Goal: Task Accomplishment & Management: Contribute content

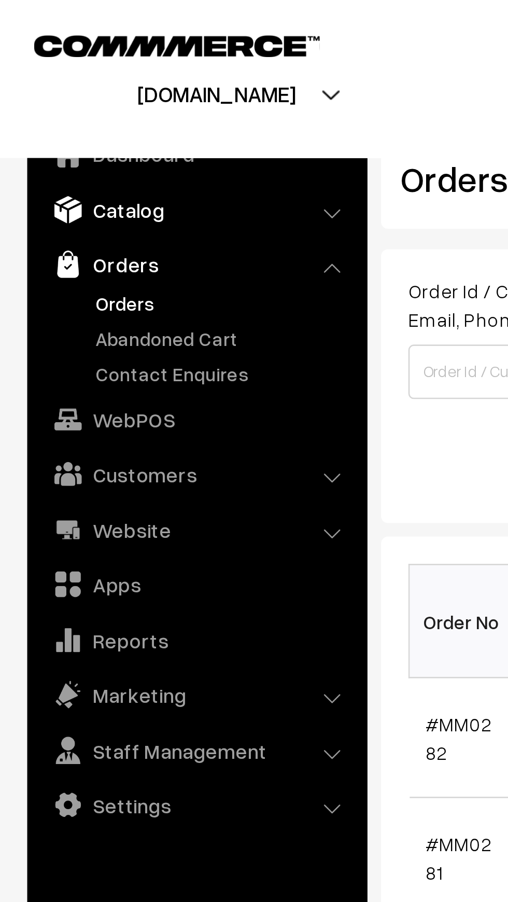
click at [36, 82] on link "Catalog" at bounding box center [74, 80] width 123 height 19
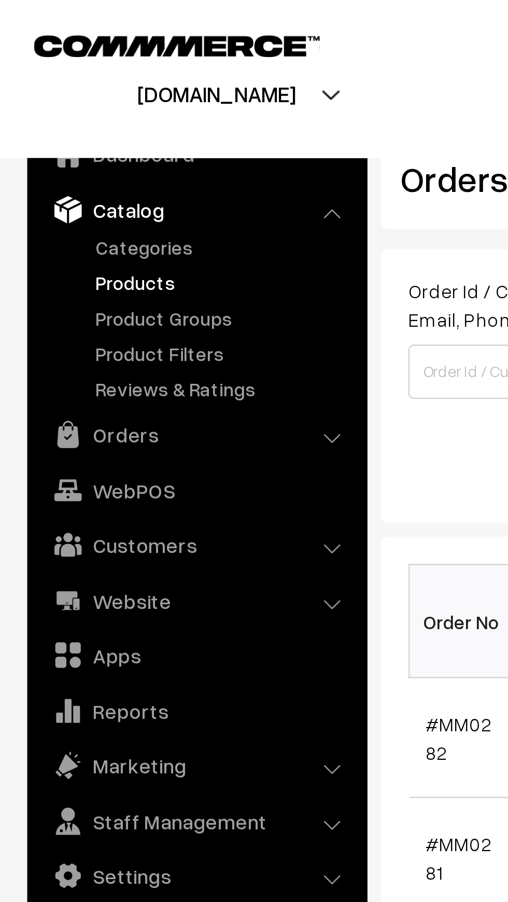
click at [41, 109] on link "Products" at bounding box center [85, 107] width 103 height 11
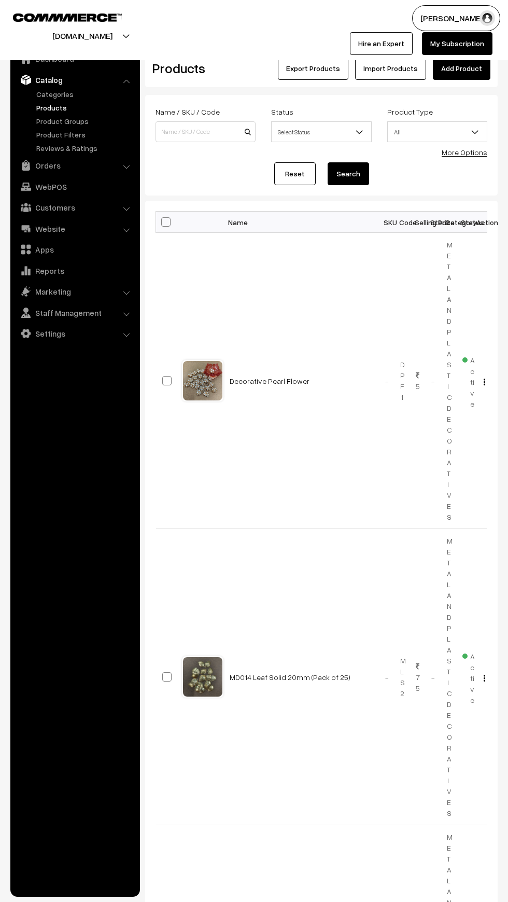
click at [460, 68] on link "Add Product" at bounding box center [462, 68] width 58 height 23
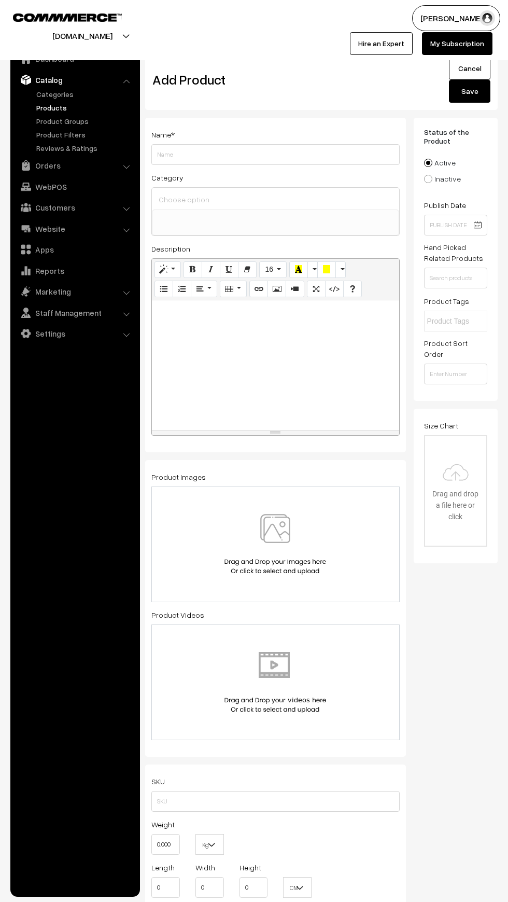
select select
click at [294, 536] on img at bounding box center [275, 544] width 107 height 61
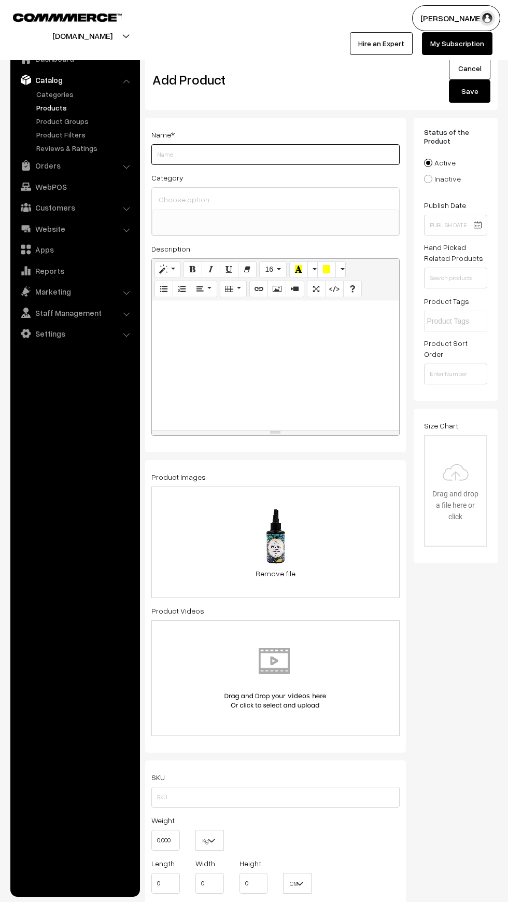
click at [182, 147] on input "Weight" at bounding box center [275, 154] width 248 height 21
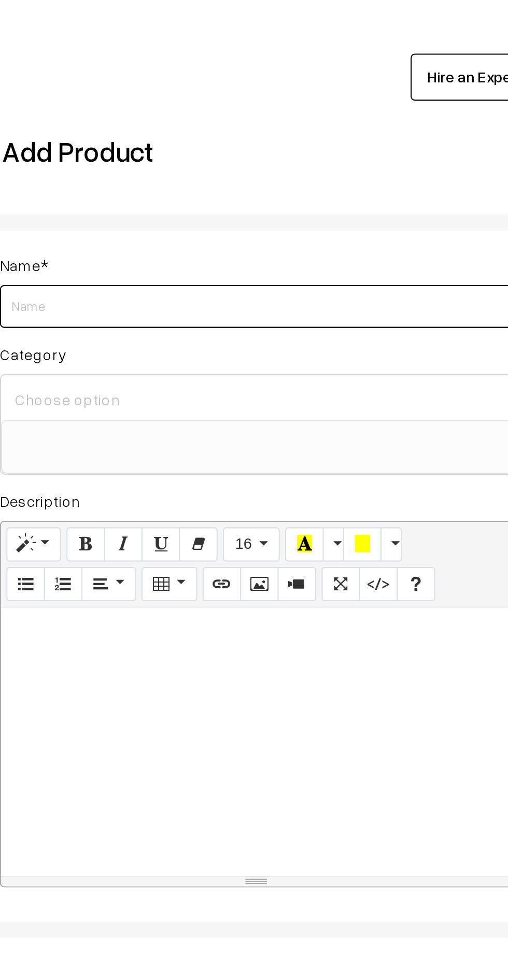
type input "U"
type input "Uv 100gms Spl Offer"
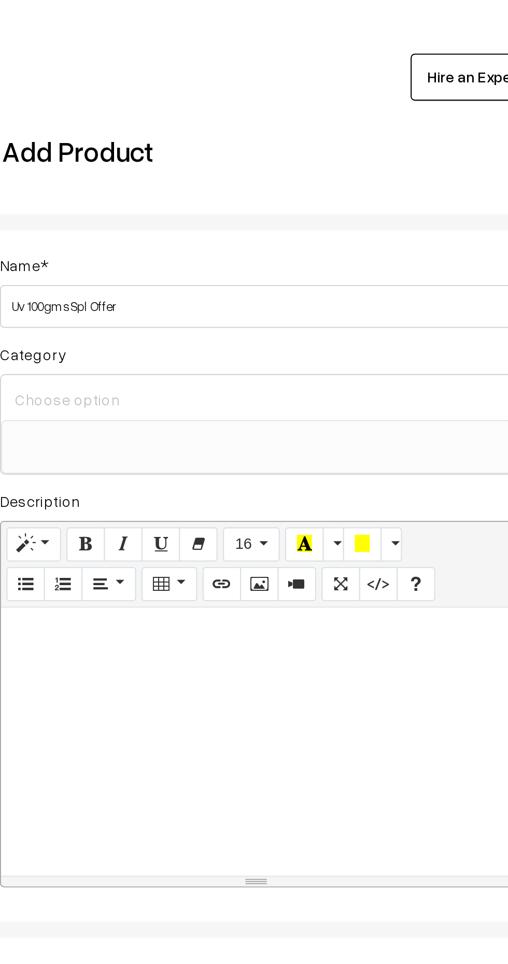
click at [182, 199] on input at bounding box center [275, 199] width 239 height 15
type input "U"
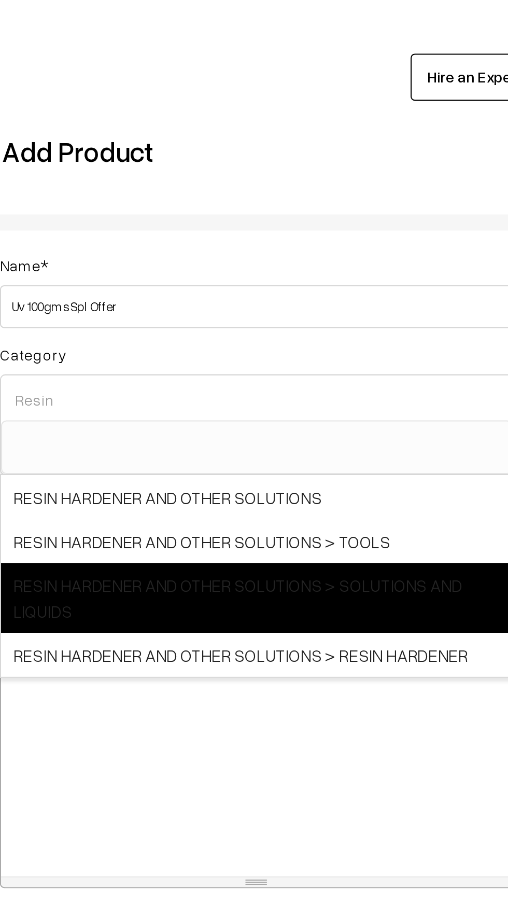
type input "Resin"
click at [173, 297] on span "RESIN HARDENER AND OTHER SOLUTIONS > SOLUTIONS AND LIQUIDS" at bounding box center [275, 295] width 247 height 34
select select "49"
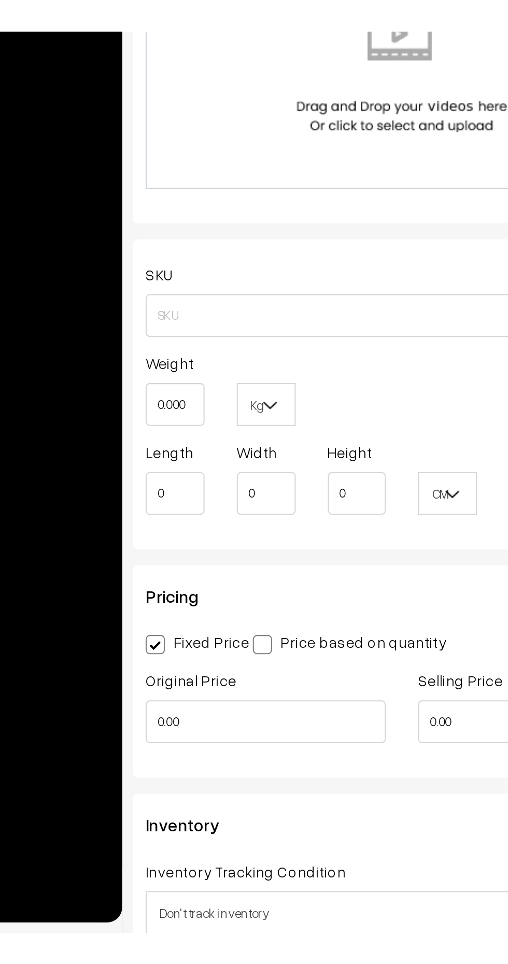
scroll to position [240, 0]
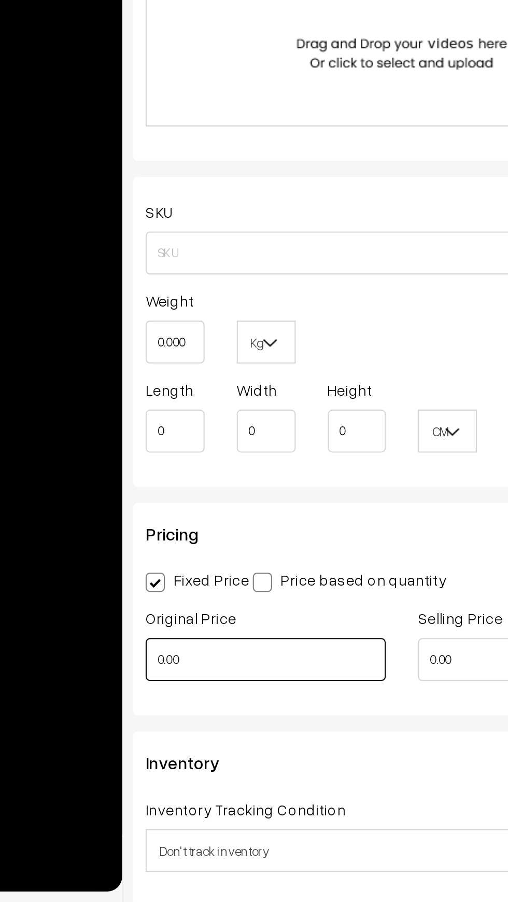
click at [214, 774] on input "0.00" at bounding box center [209, 784] width 116 height 21
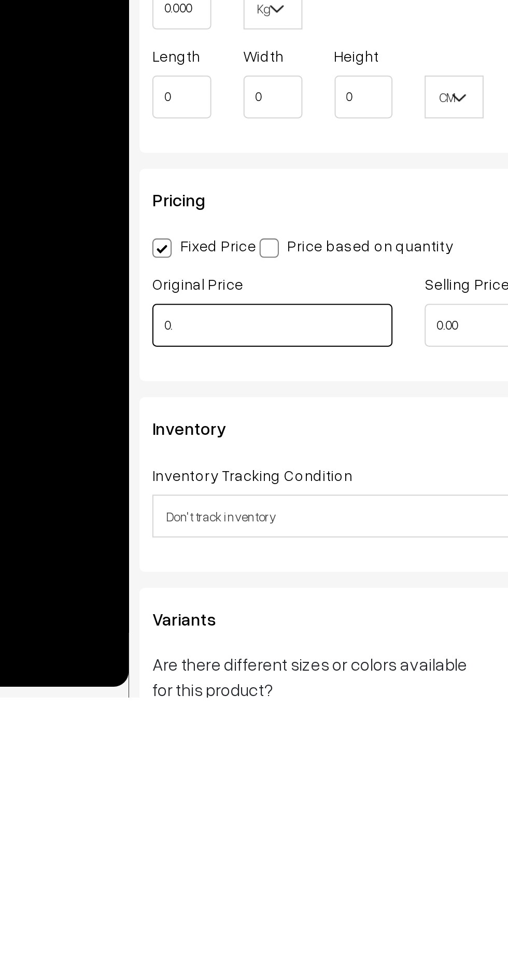
type input "0"
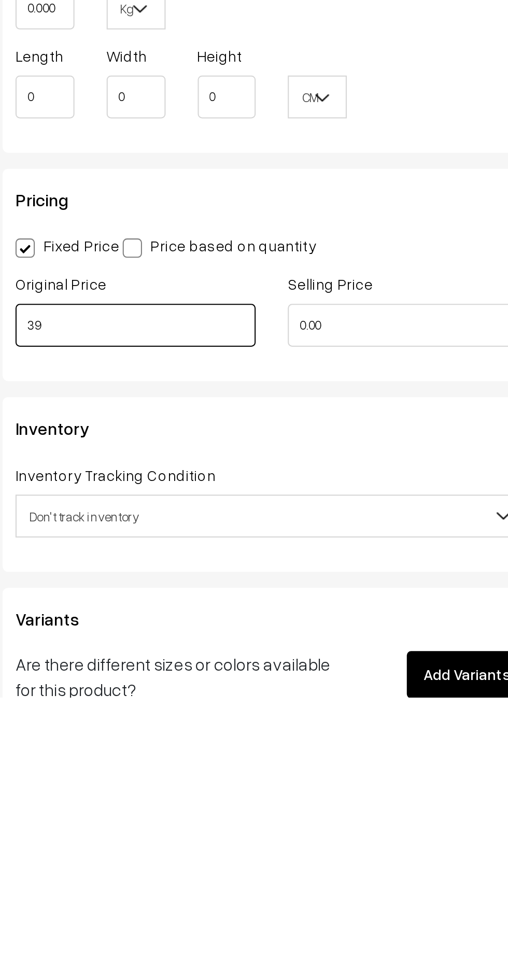
type input "3"
type input "560"
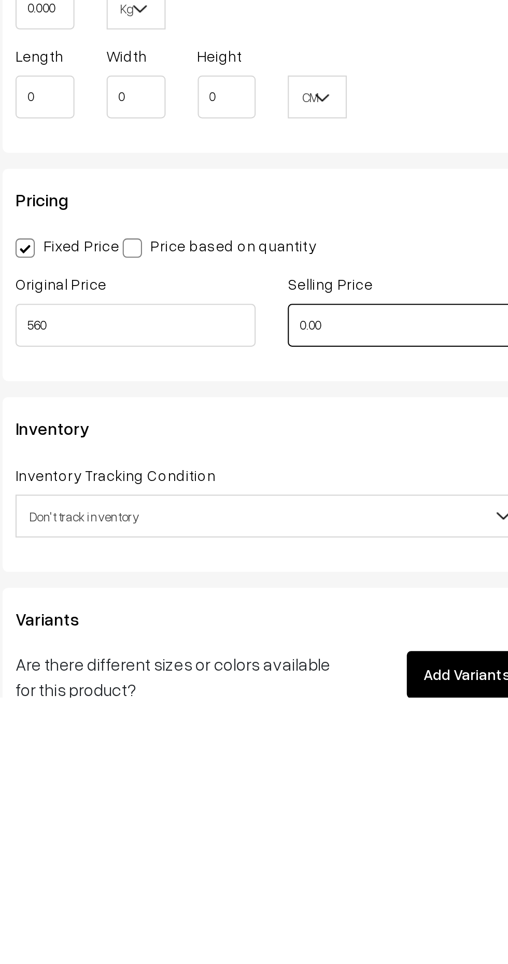
click at [322, 778] on input "0.00" at bounding box center [341, 784] width 116 height 21
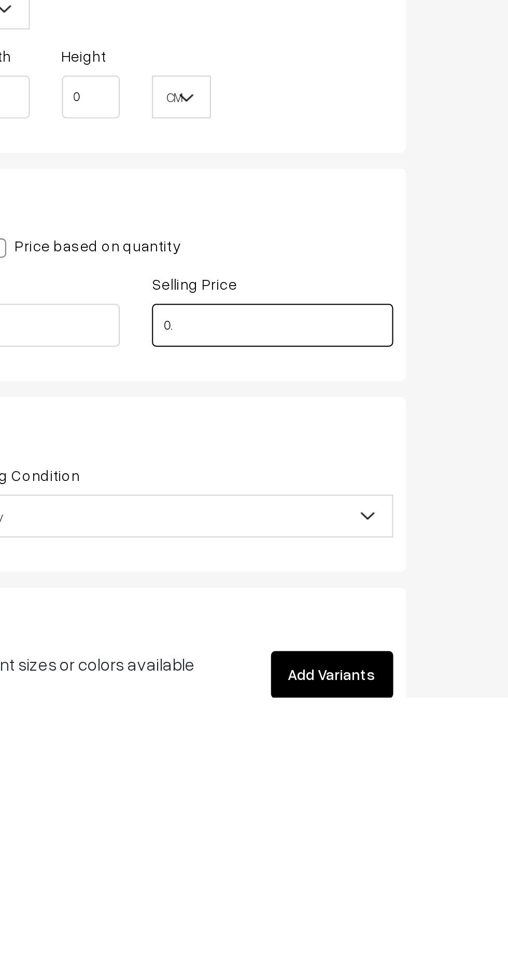
type input "0"
type input "250"
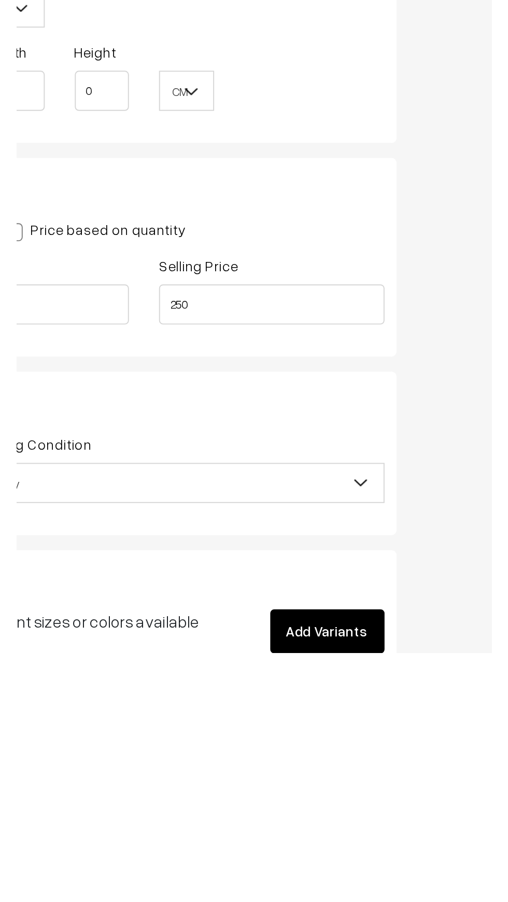
scroll to position [91, 0]
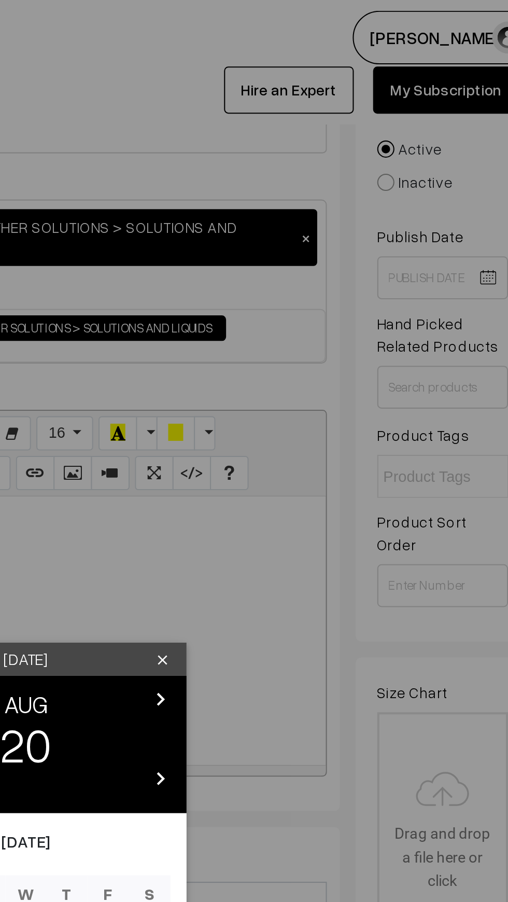
click at [375, 266] on div "Wednesday clear chevron_left AUG chevron_right 20 chevron_left 2025 chevron_rig…" at bounding box center [254, 451] width 508 height 902
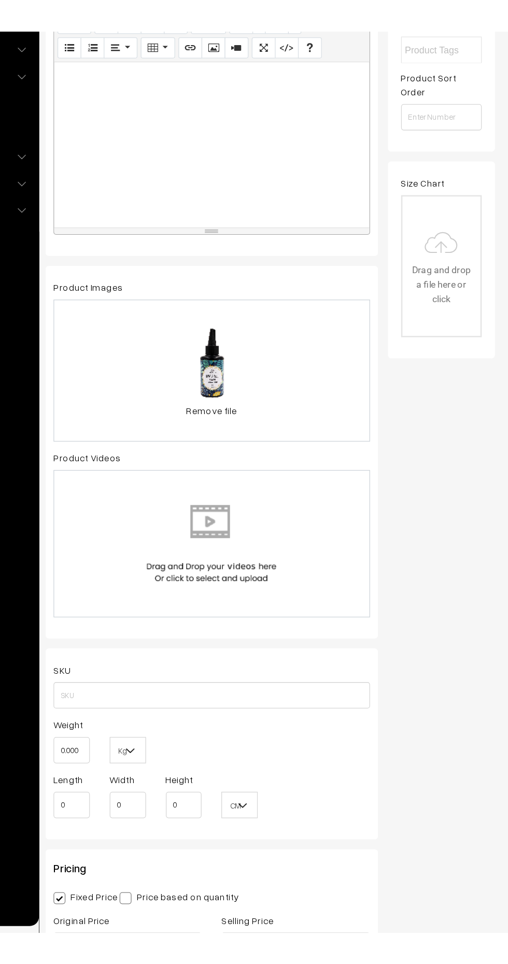
scroll to position [0, 0]
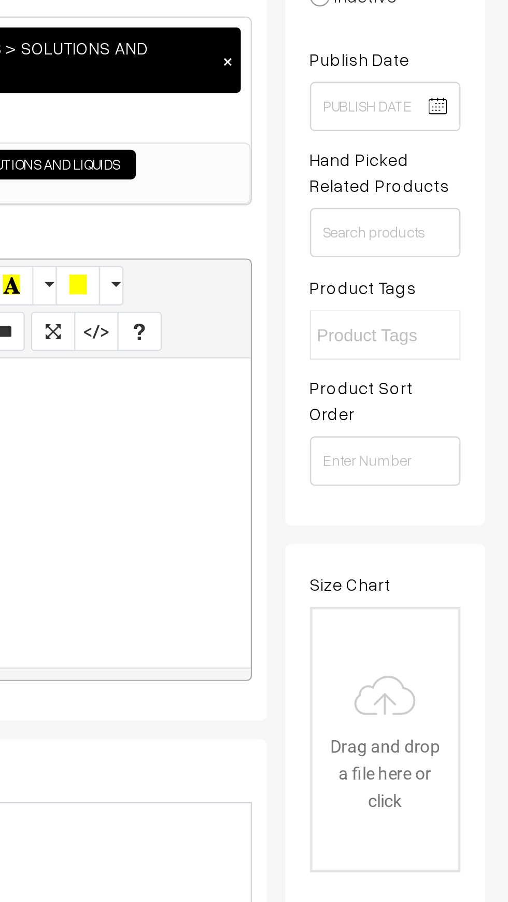
click at [460, 318] on input "text" at bounding box center [472, 321] width 91 height 11
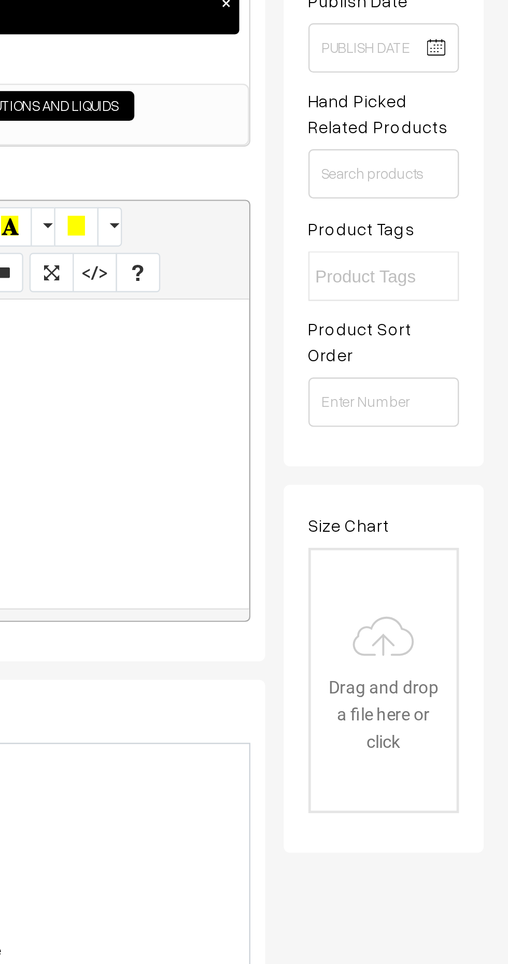
type input "G"
type input "R"
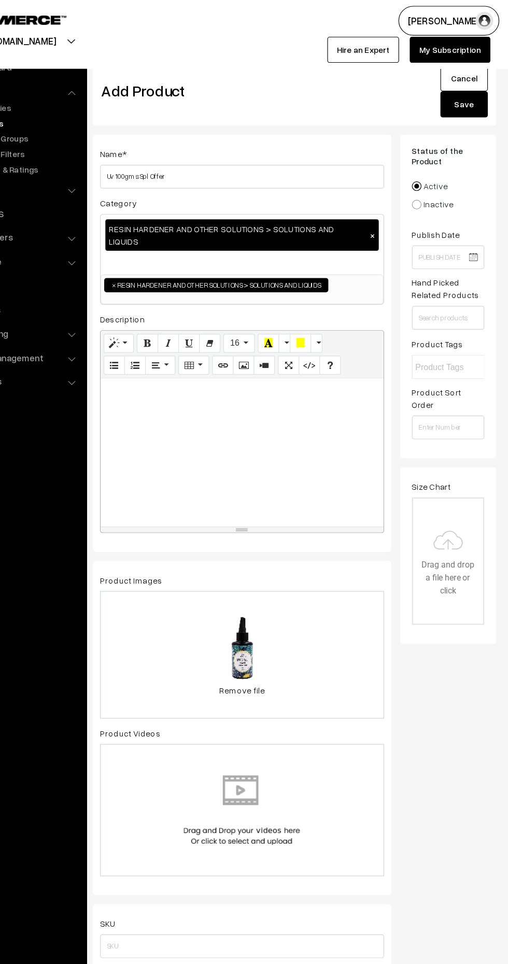
click at [488, 95] on button "Save" at bounding box center [469, 91] width 41 height 23
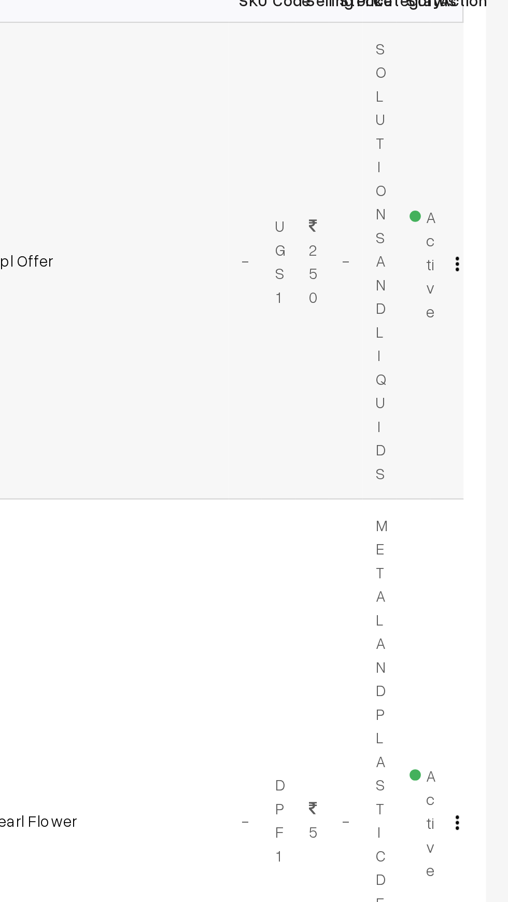
click at [484, 343] on img "button" at bounding box center [485, 344] width 2 height 7
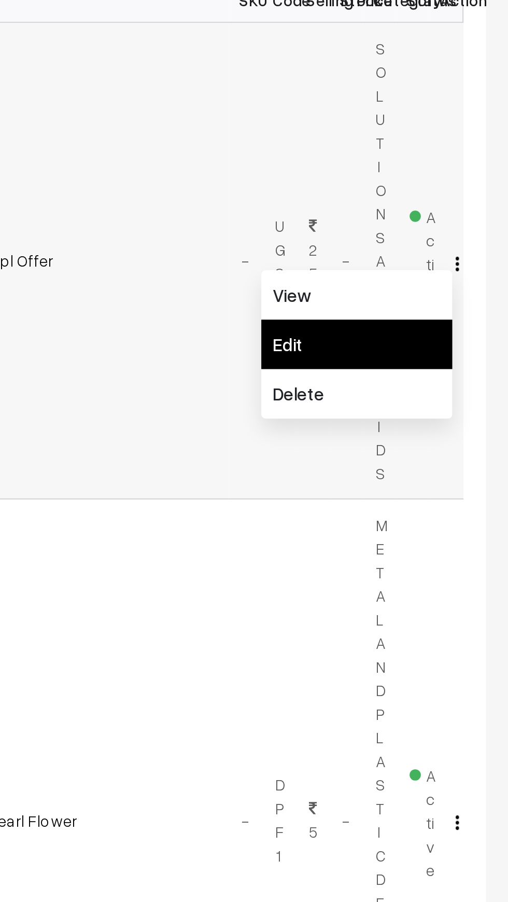
click at [424, 383] on link "Edit" at bounding box center [438, 381] width 88 height 23
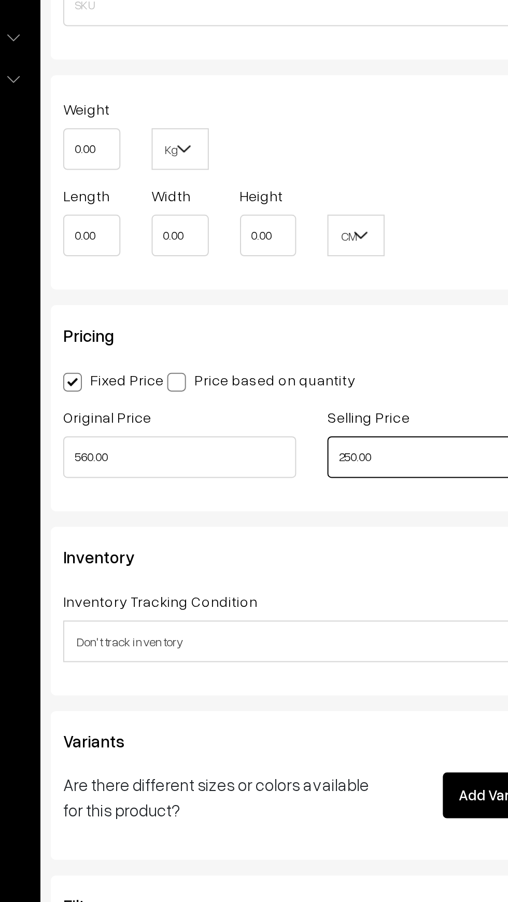
click at [300, 515] on input "250.00" at bounding box center [341, 523] width 116 height 21
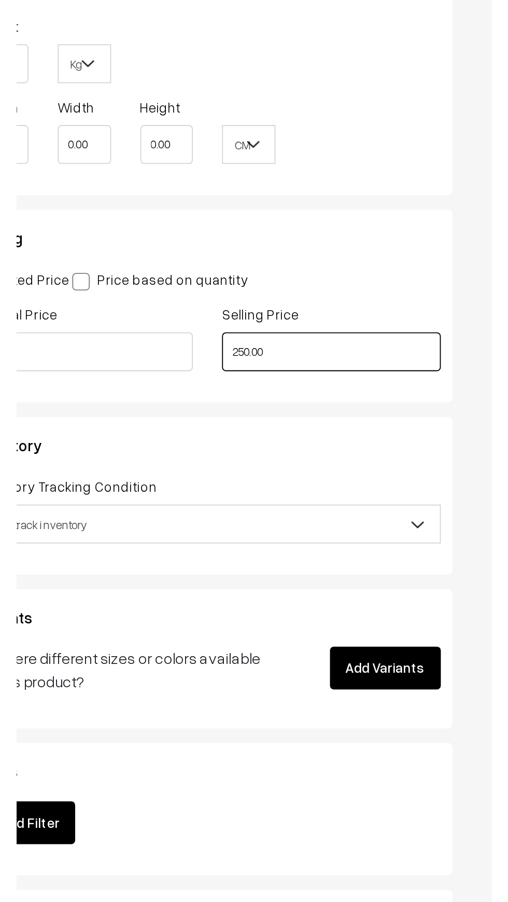
scroll to position [530, 0]
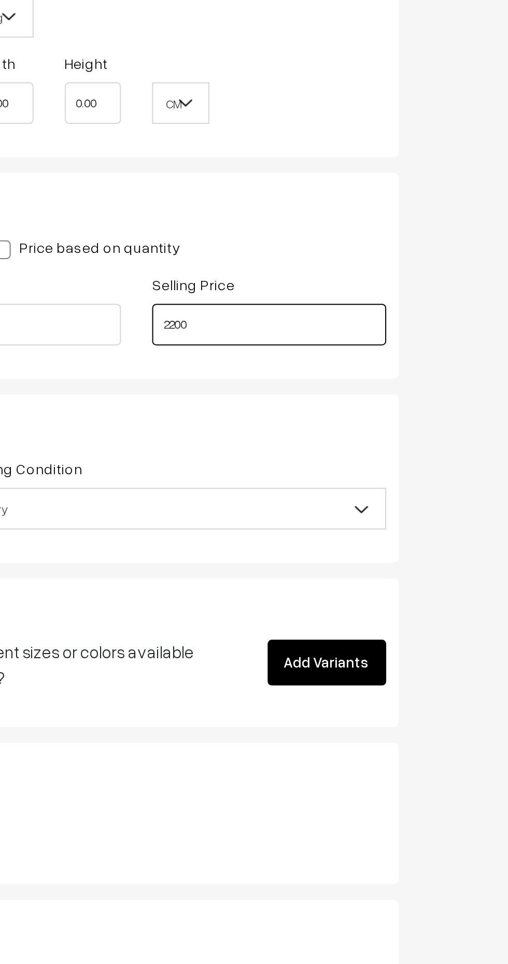
click at [333, 516] on input "2200" at bounding box center [341, 522] width 116 height 21
click at [332, 512] on input "2200" at bounding box center [341, 522] width 116 height 21
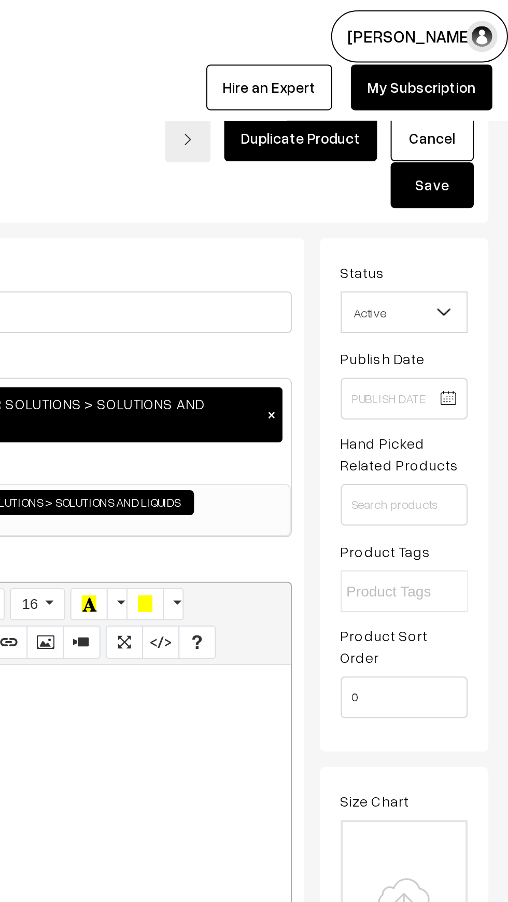
scroll to position [0, 0]
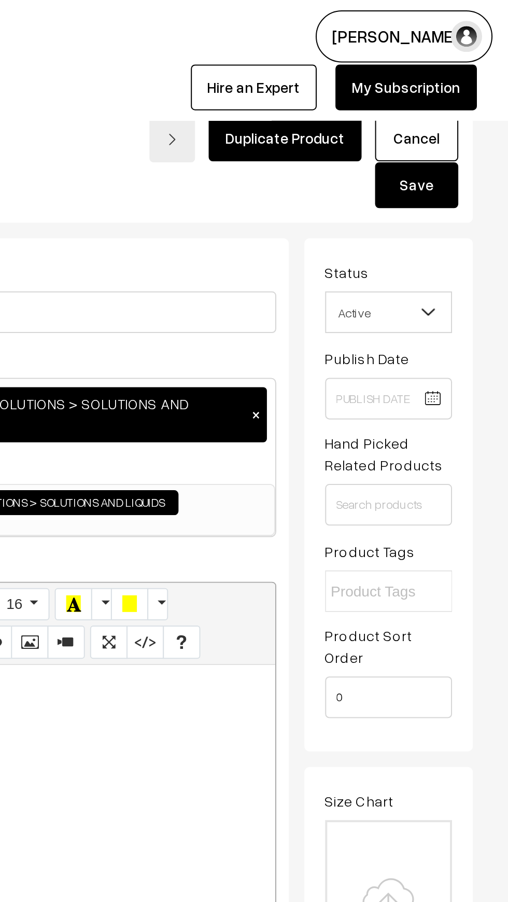
click at [475, 100] on button "Save" at bounding box center [462, 92] width 41 height 23
type input "220.00"
